Goal: Find specific page/section: Find specific page/section

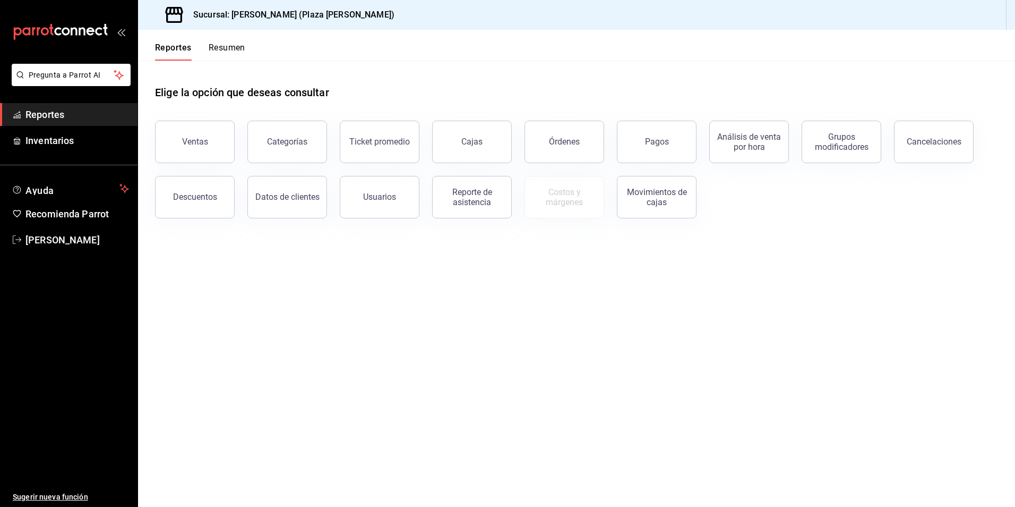
click at [228, 48] on button "Resumen" at bounding box center [227, 51] width 37 height 18
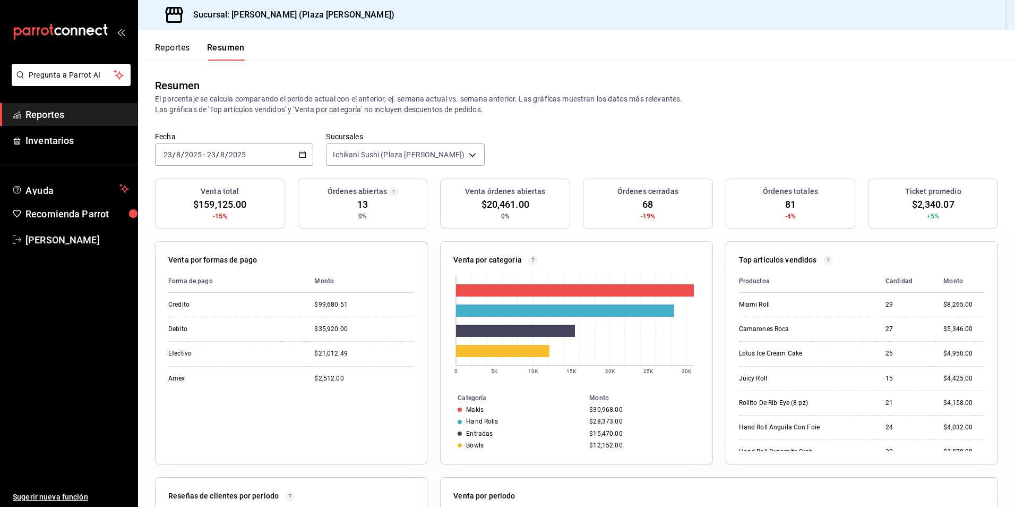
click at [171, 46] on button "Reportes" at bounding box center [172, 51] width 35 height 18
